Goal: Task Accomplishment & Management: Manage account settings

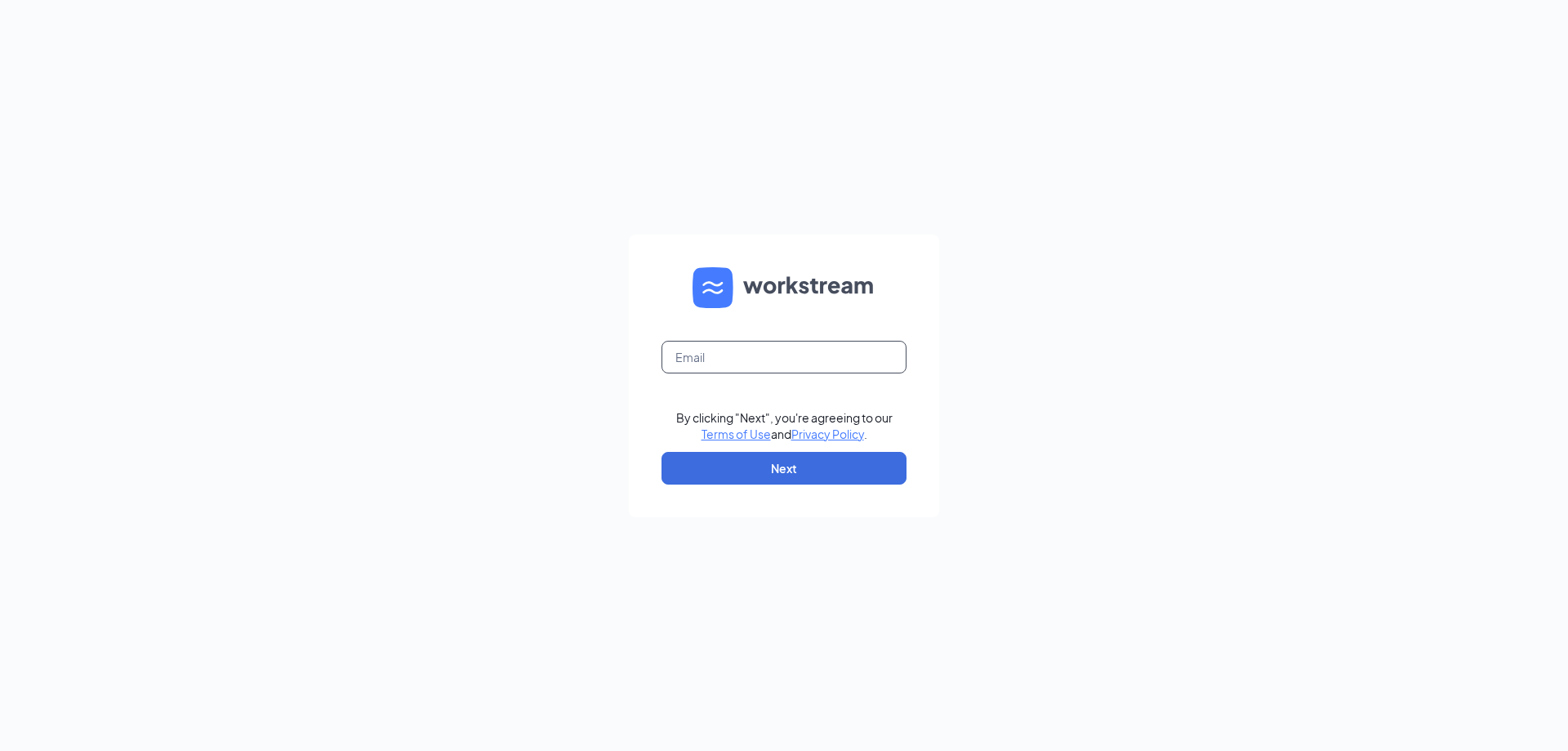
click at [842, 364] on input "text" at bounding box center [784, 357] width 245 height 33
type input "[EMAIL_ADDRESS][DOMAIN_NAME]"
click at [845, 466] on button "Next" at bounding box center [784, 468] width 245 height 33
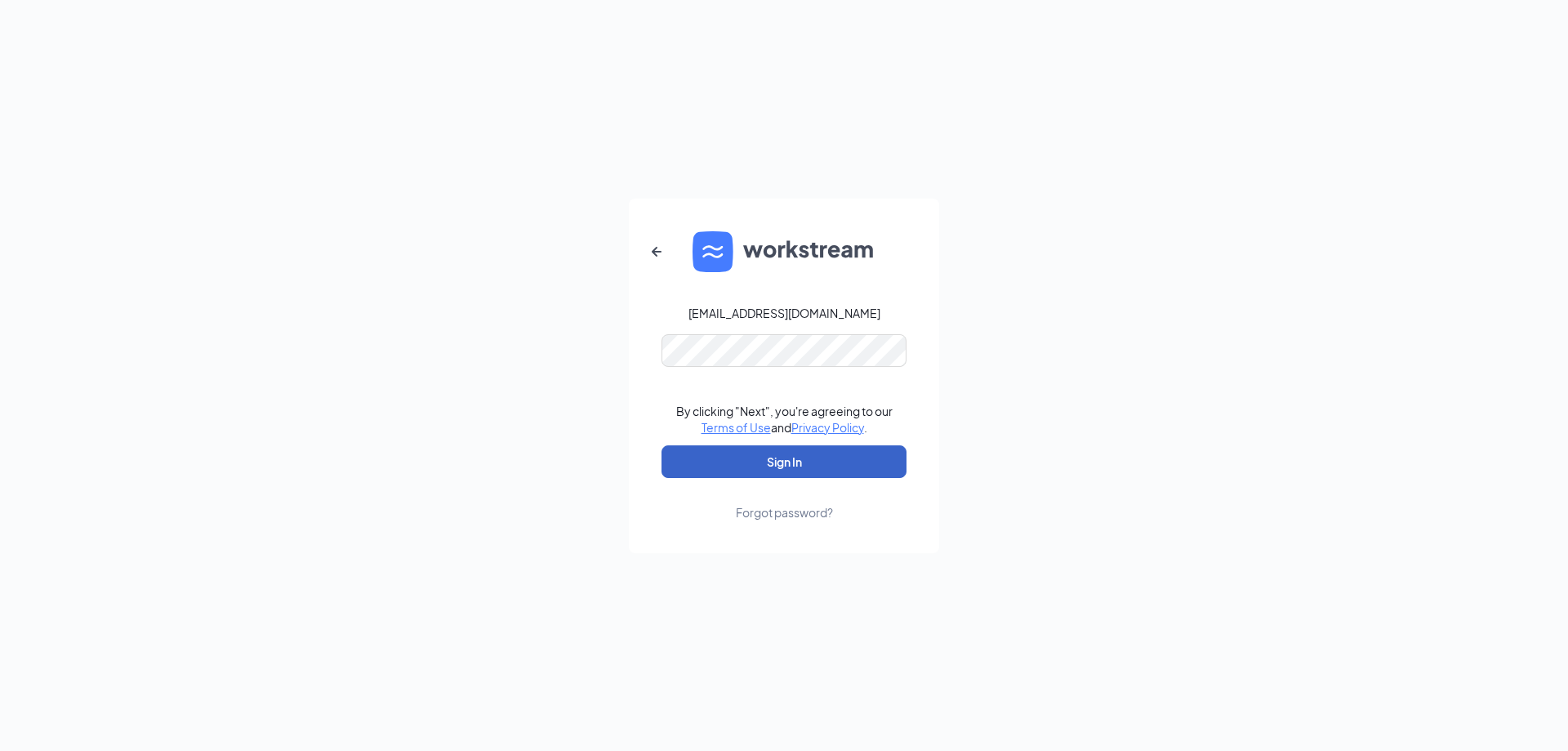
click at [813, 452] on button "Sign In" at bounding box center [784, 462] width 245 height 33
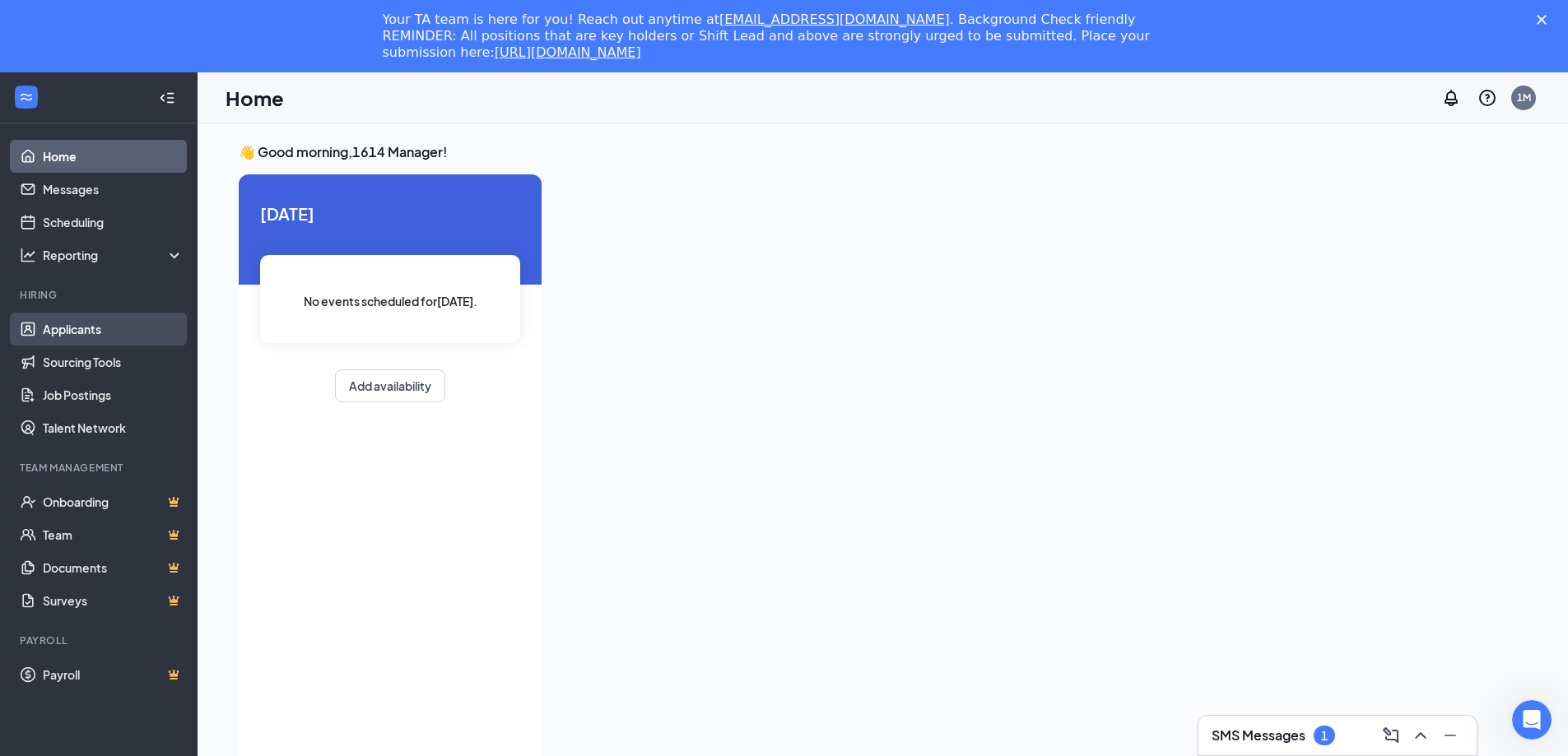
click at [94, 336] on link "Applicants" at bounding box center [113, 328] width 141 height 33
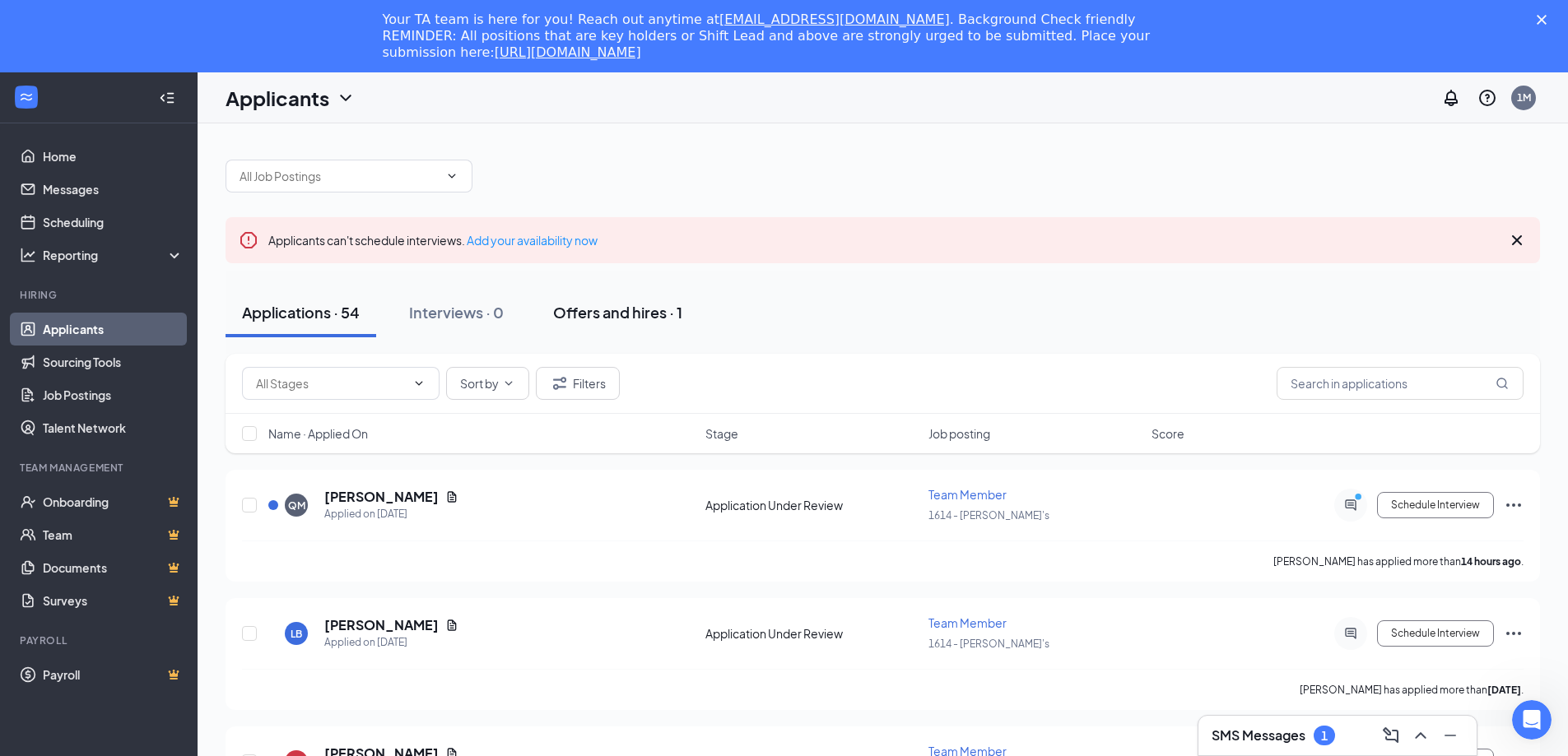
click at [651, 316] on div "Offers and hires · 1" at bounding box center [617, 312] width 130 height 21
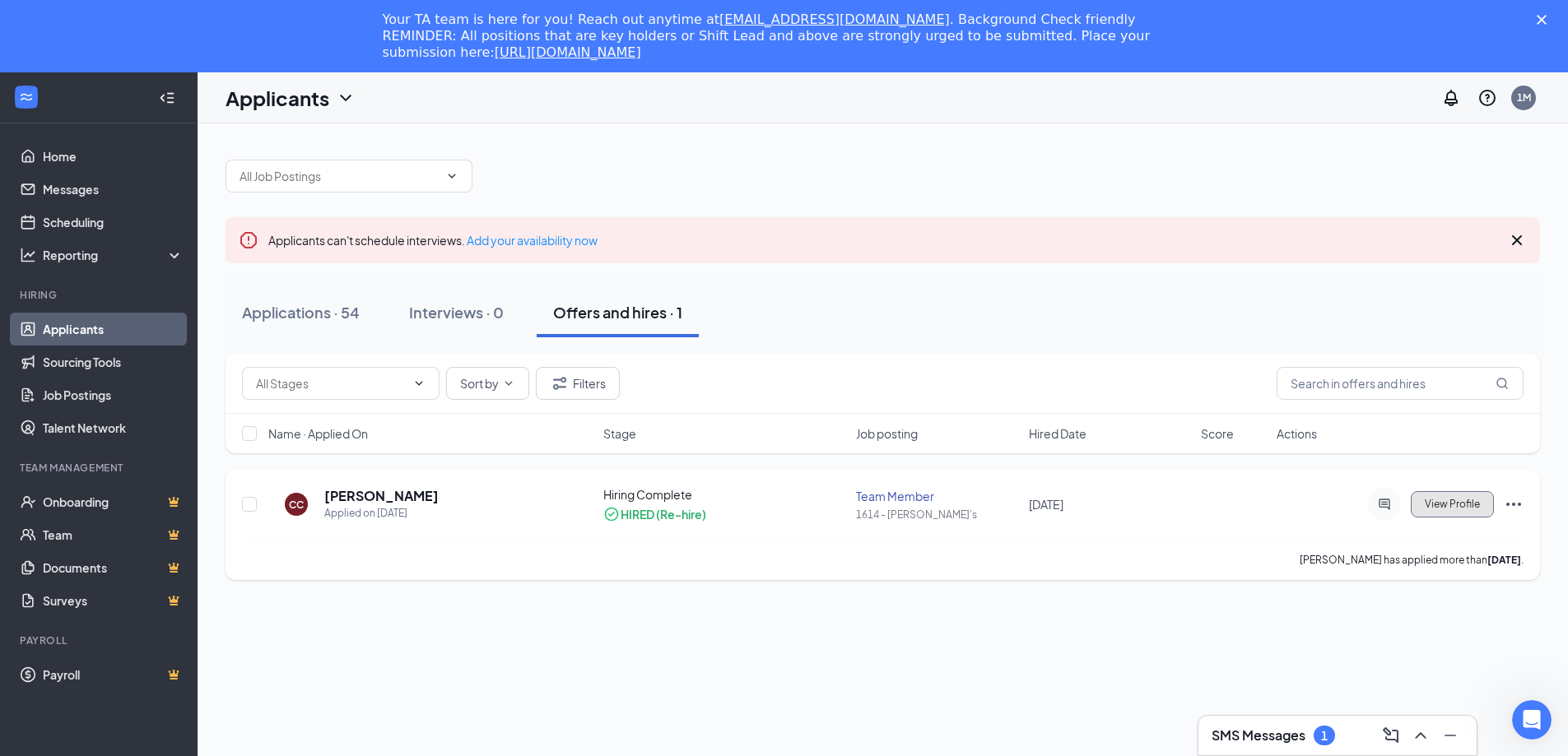
click at [1465, 509] on span "View Profile" at bounding box center [1452, 504] width 55 height 11
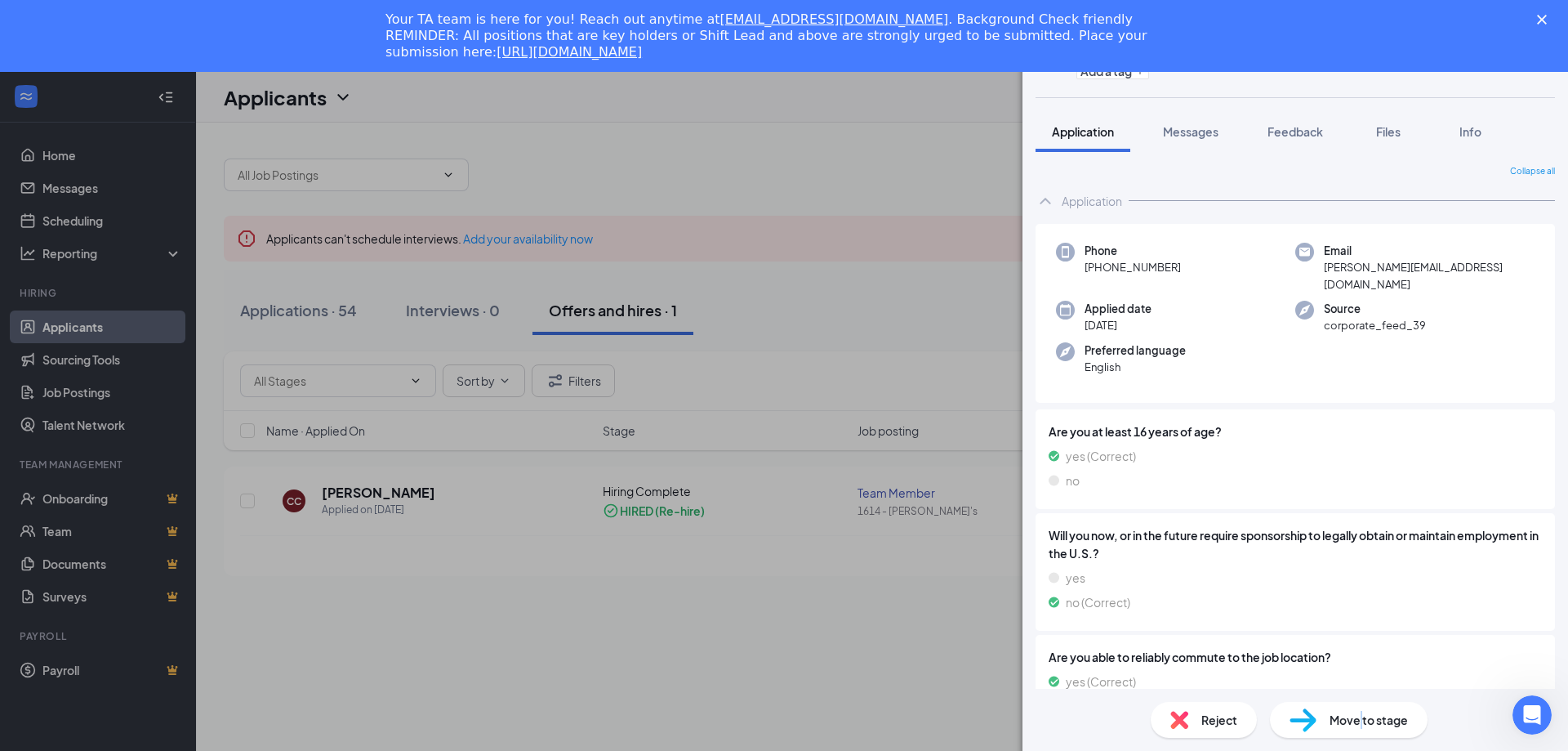
click at [1362, 725] on span "Move to stage" at bounding box center [1368, 720] width 78 height 18
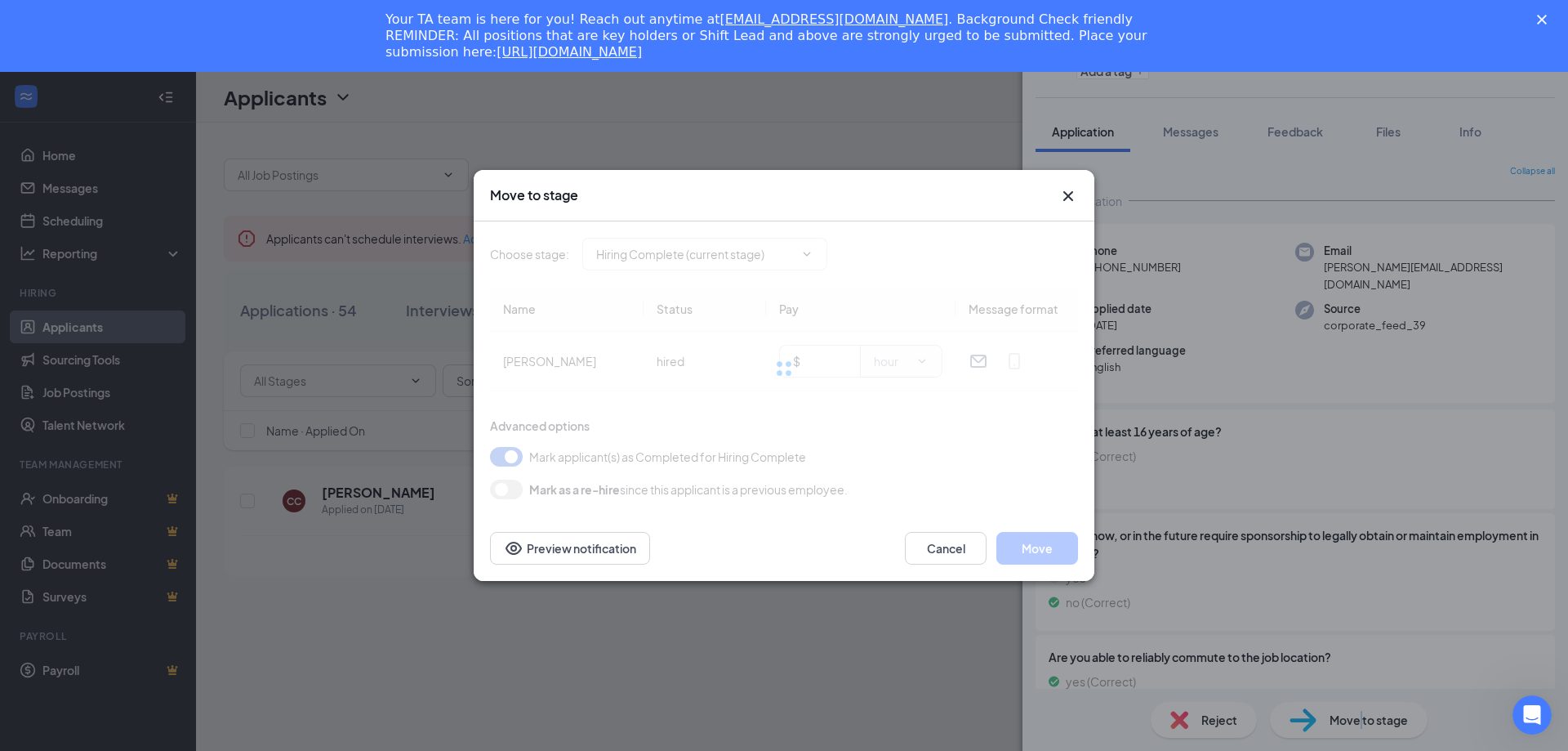
type input "Hiring Complete (current stage)"
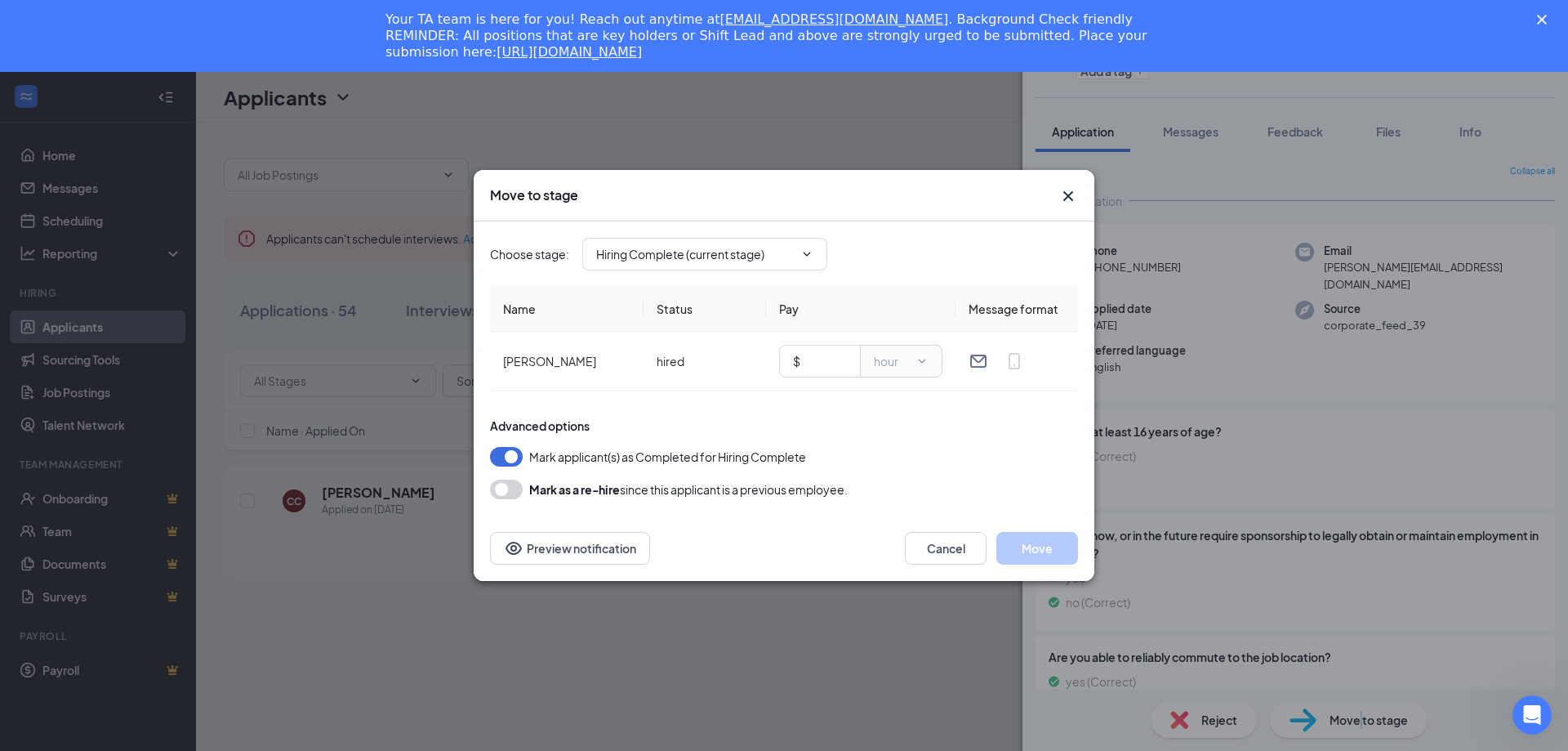
click at [1066, 201] on icon "Cross" at bounding box center [1068, 196] width 20 height 20
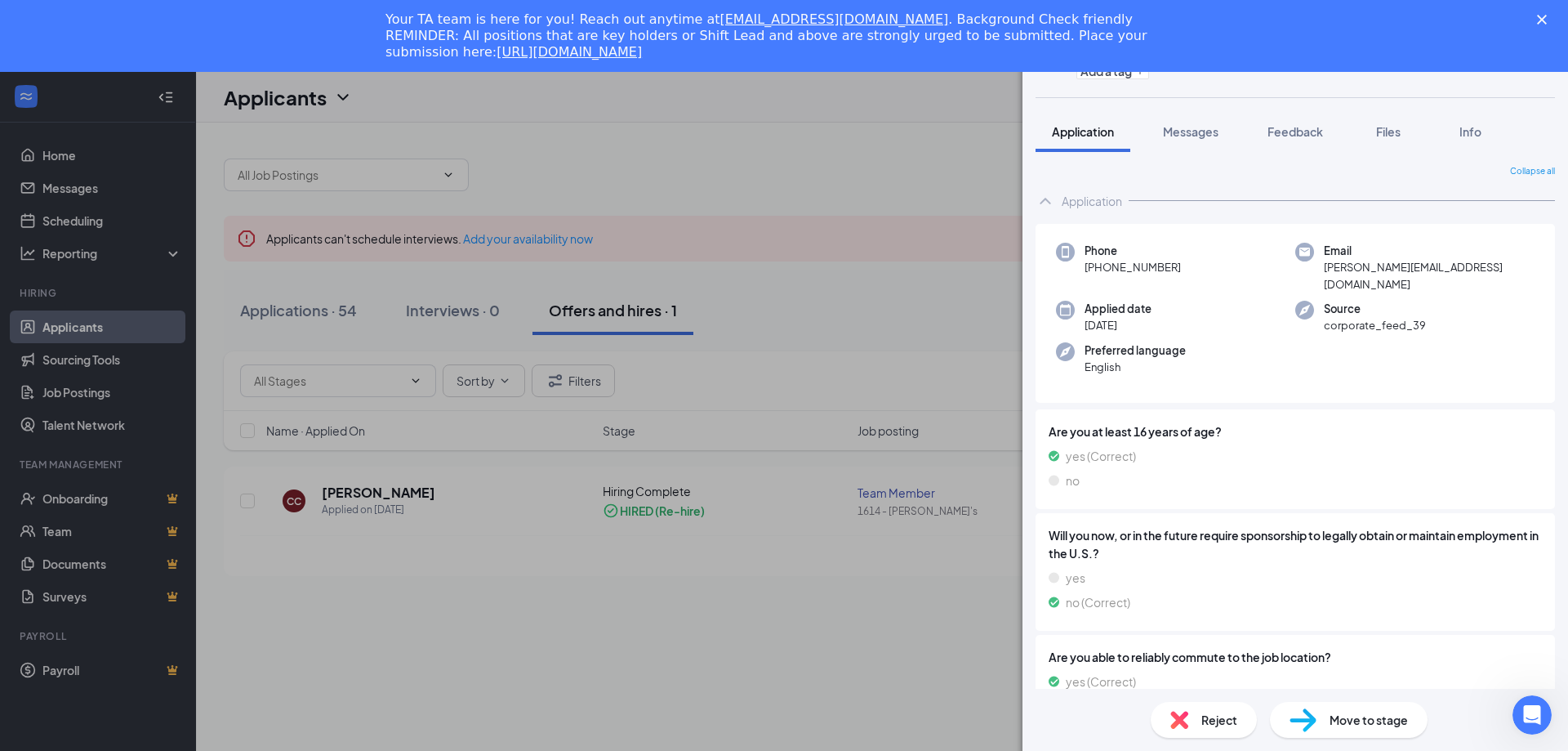
click at [873, 585] on div "CC [PERSON_NAME] Team Member at 1614 - [PERSON_NAME]'s Add a tag Application Me…" at bounding box center [784, 376] width 1568 height 751
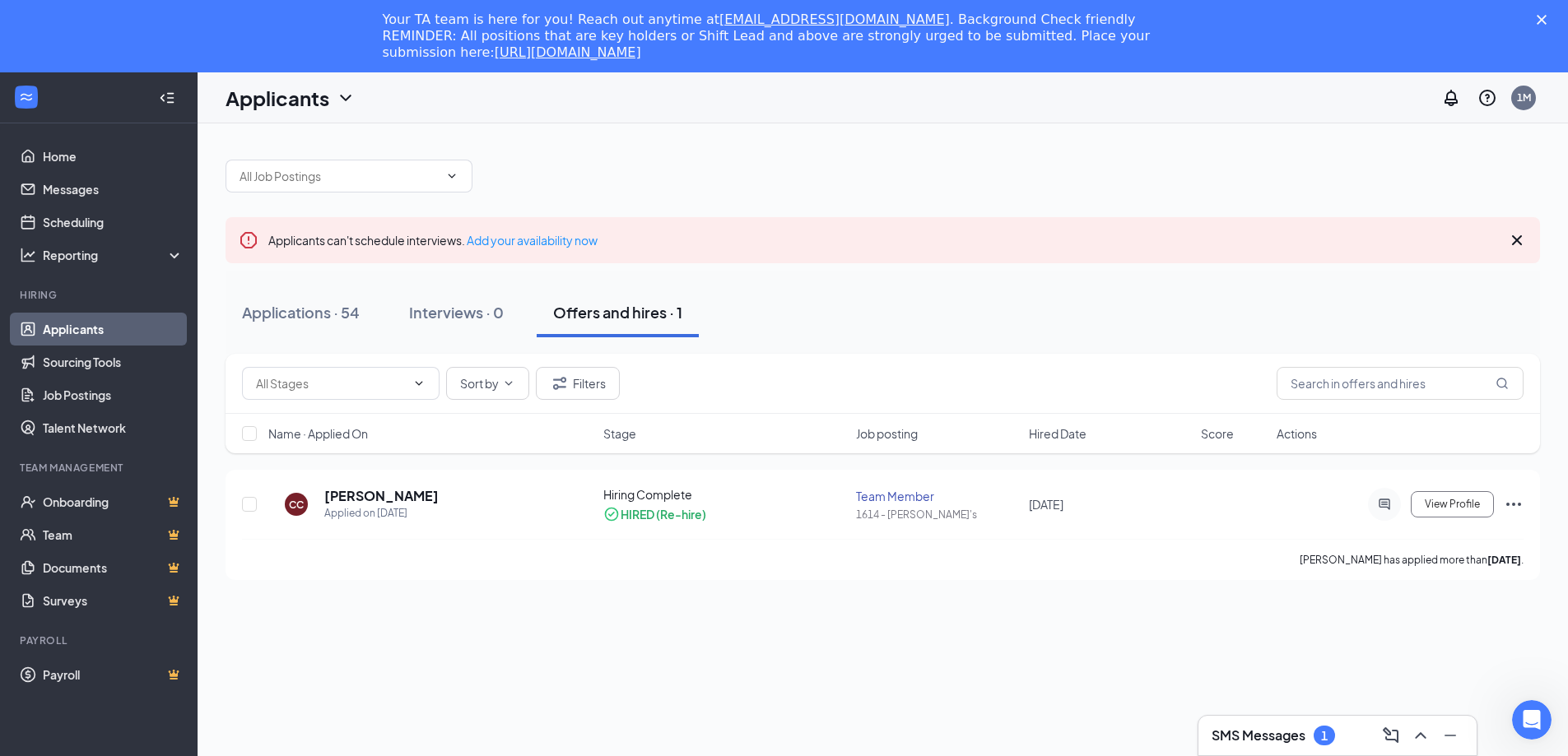
click at [106, 330] on link "Applicants" at bounding box center [113, 328] width 141 height 33
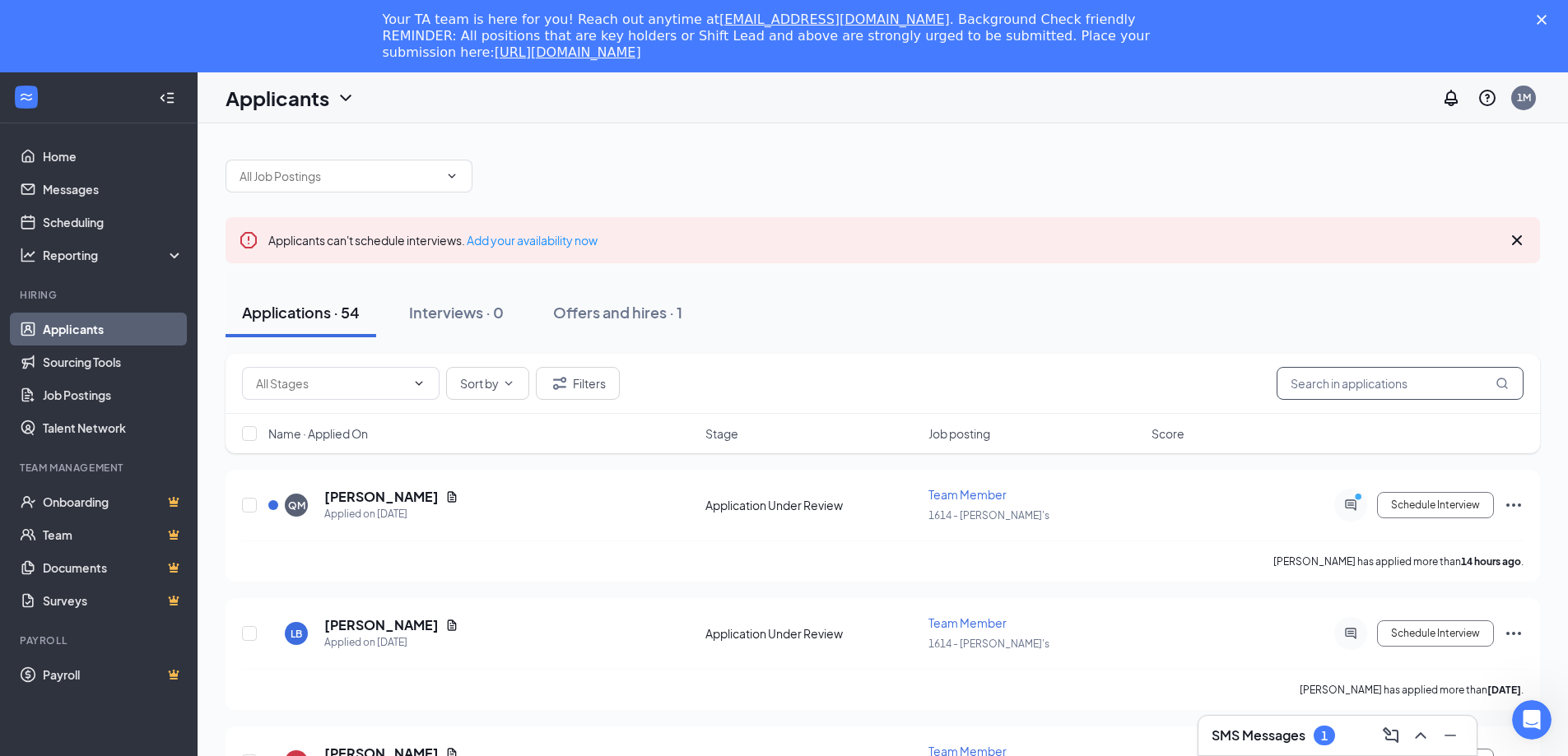
click at [1331, 386] on input "text" at bounding box center [1399, 383] width 247 height 33
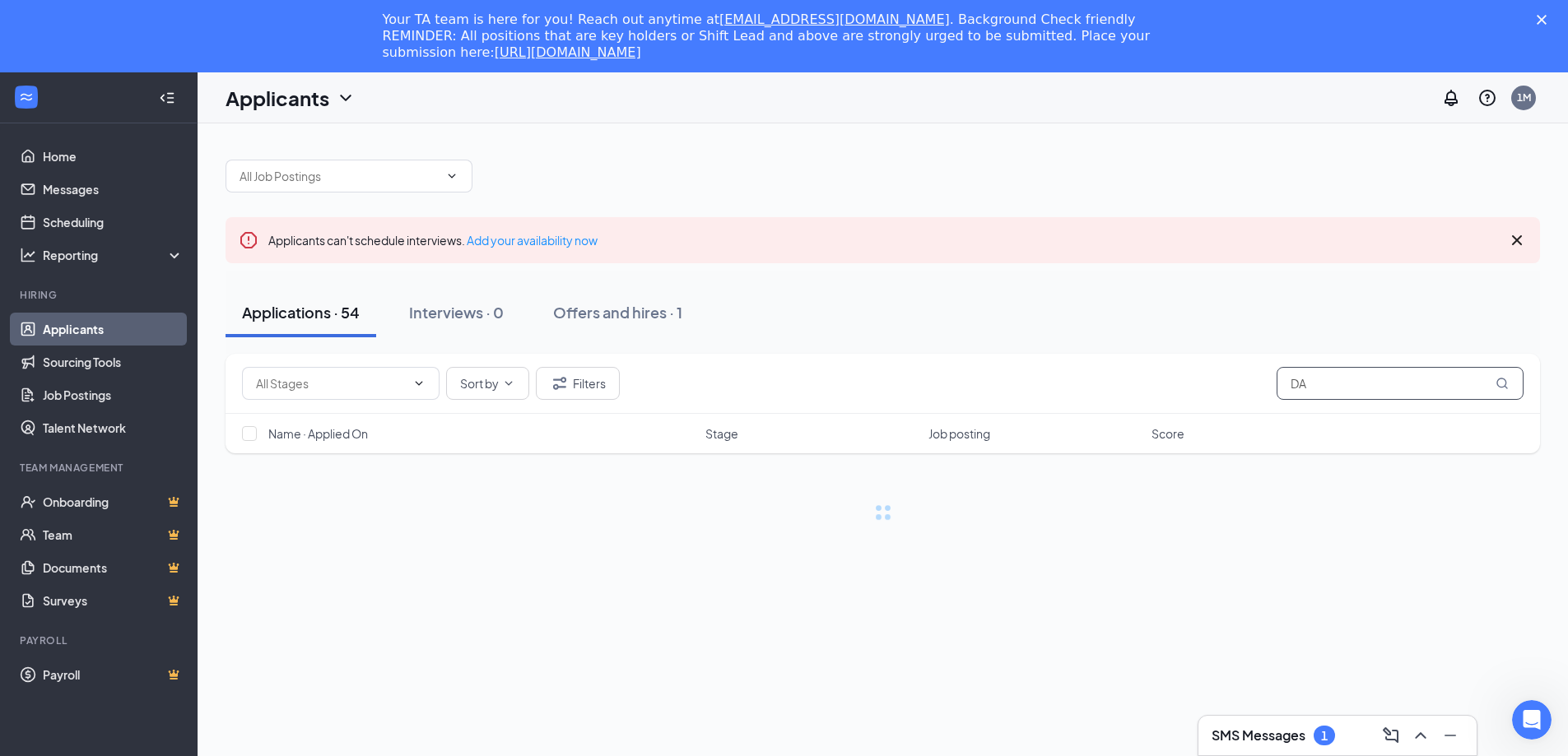
type input "D"
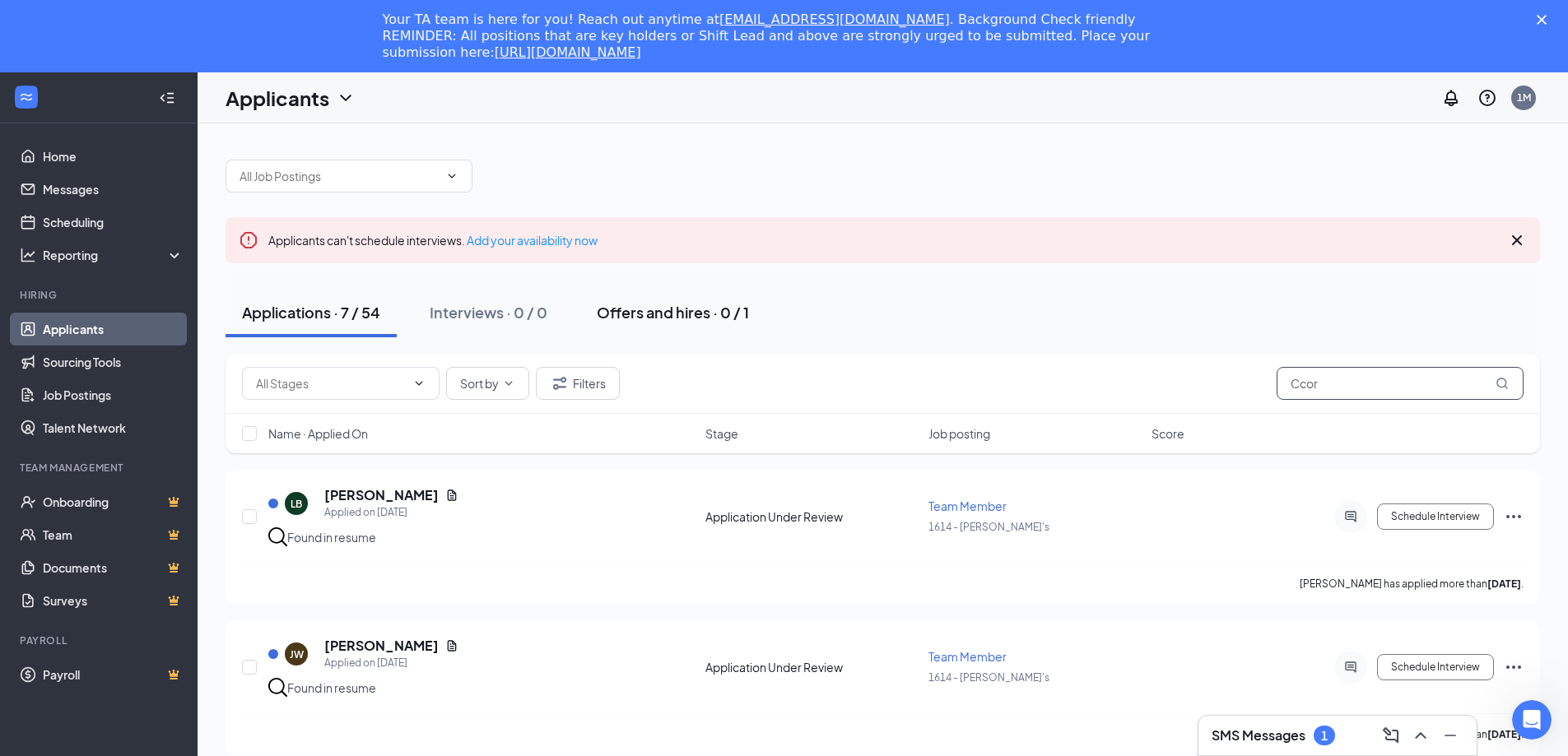
type input "Ccor"
click at [673, 313] on div "Offers and hires · 0 / 1" at bounding box center [673, 312] width 152 height 21
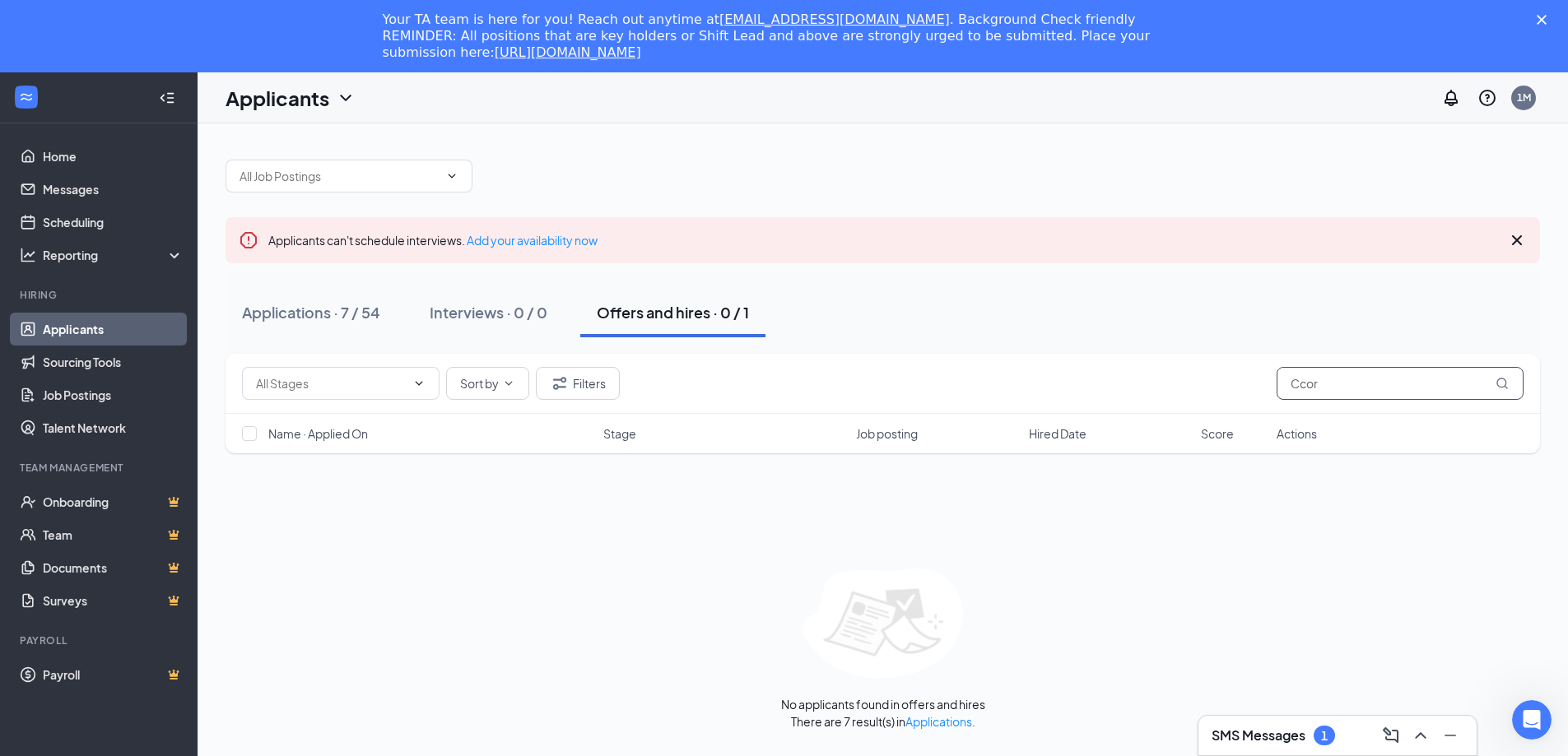
click at [1343, 384] on input "Ccor" at bounding box center [1399, 383] width 247 height 33
type input "C"
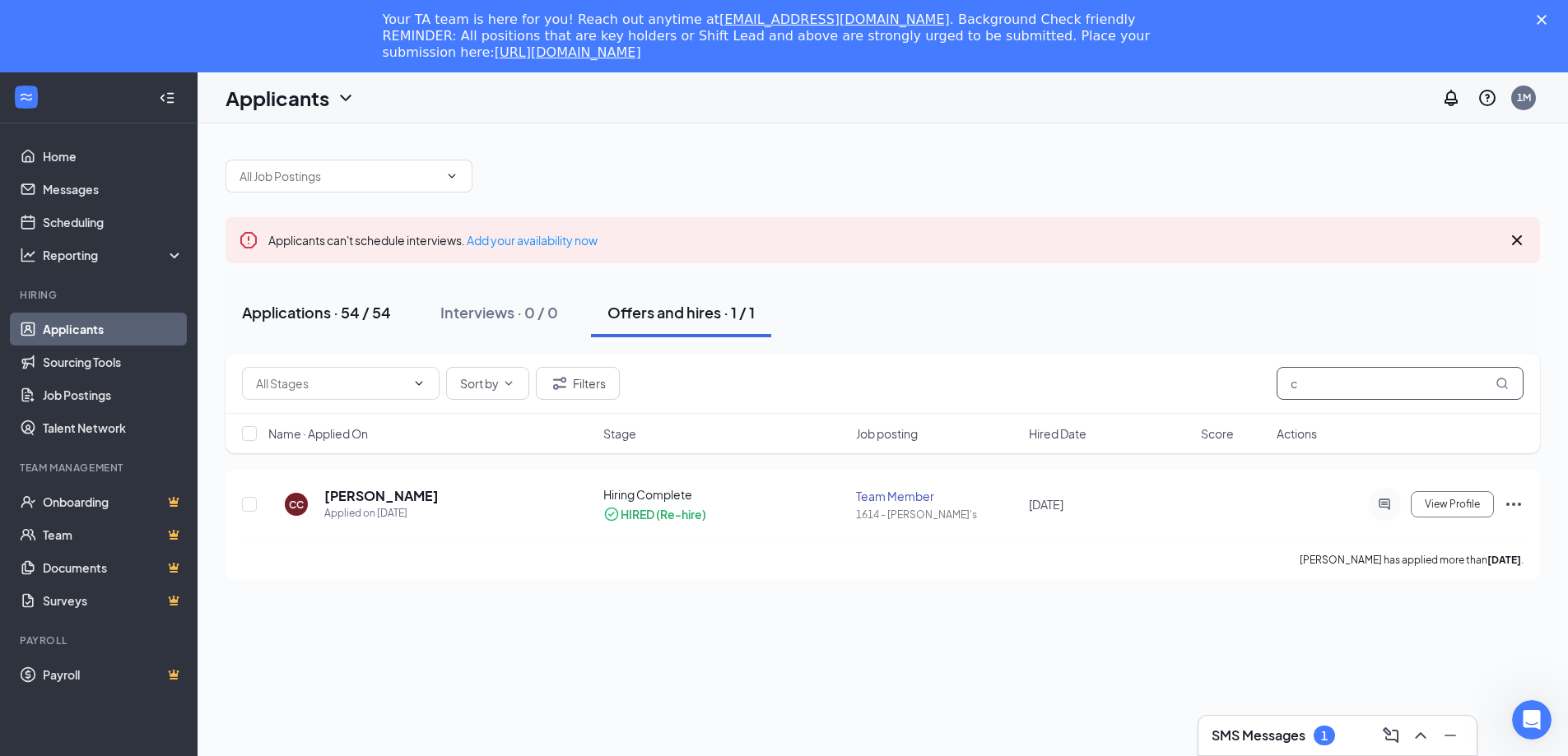
type input "c"
click at [317, 316] on div "Applications · 54 / 54" at bounding box center [316, 312] width 149 height 21
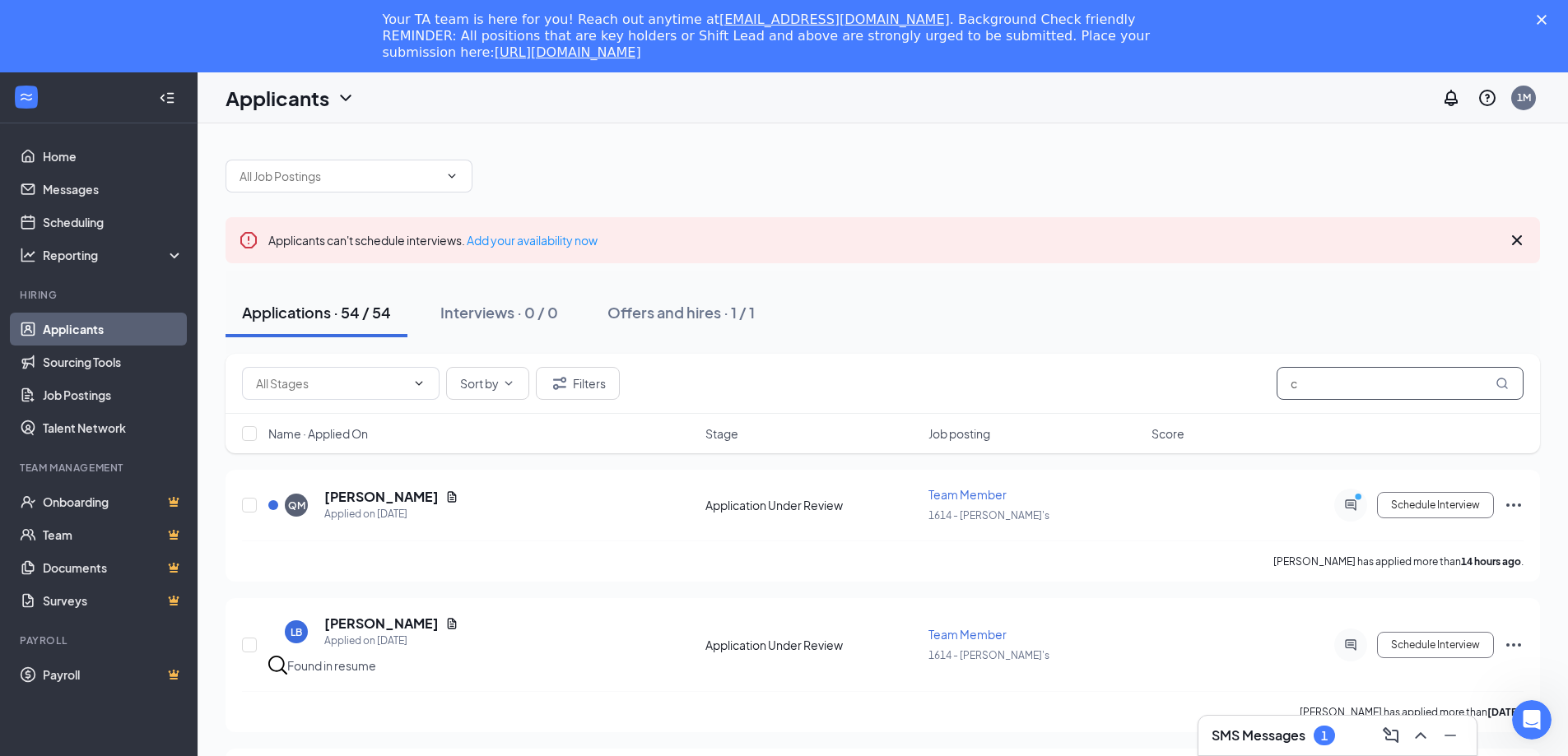
click at [1312, 391] on input "c" at bounding box center [1399, 383] width 247 height 33
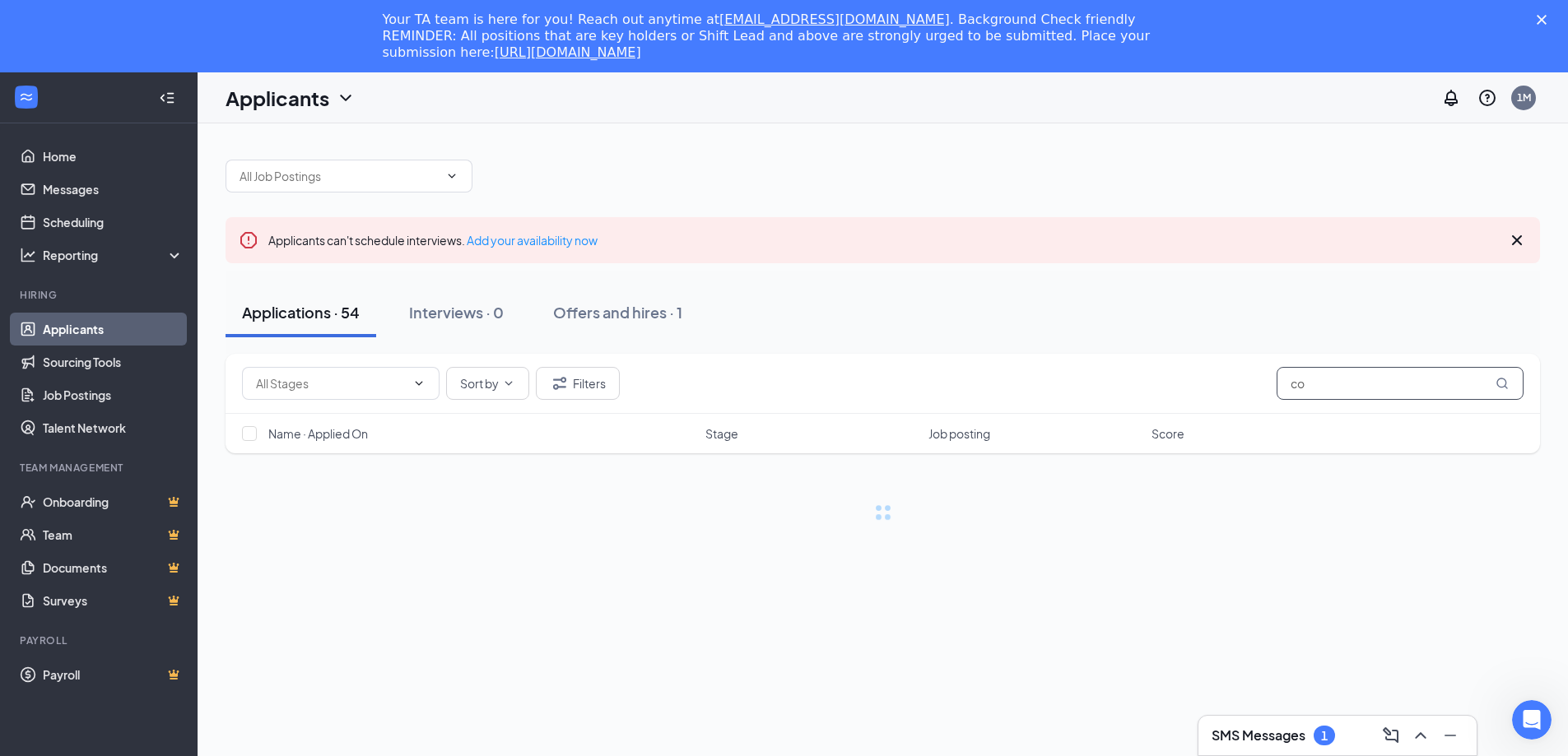
type input "c"
